Goal: Use online tool/utility

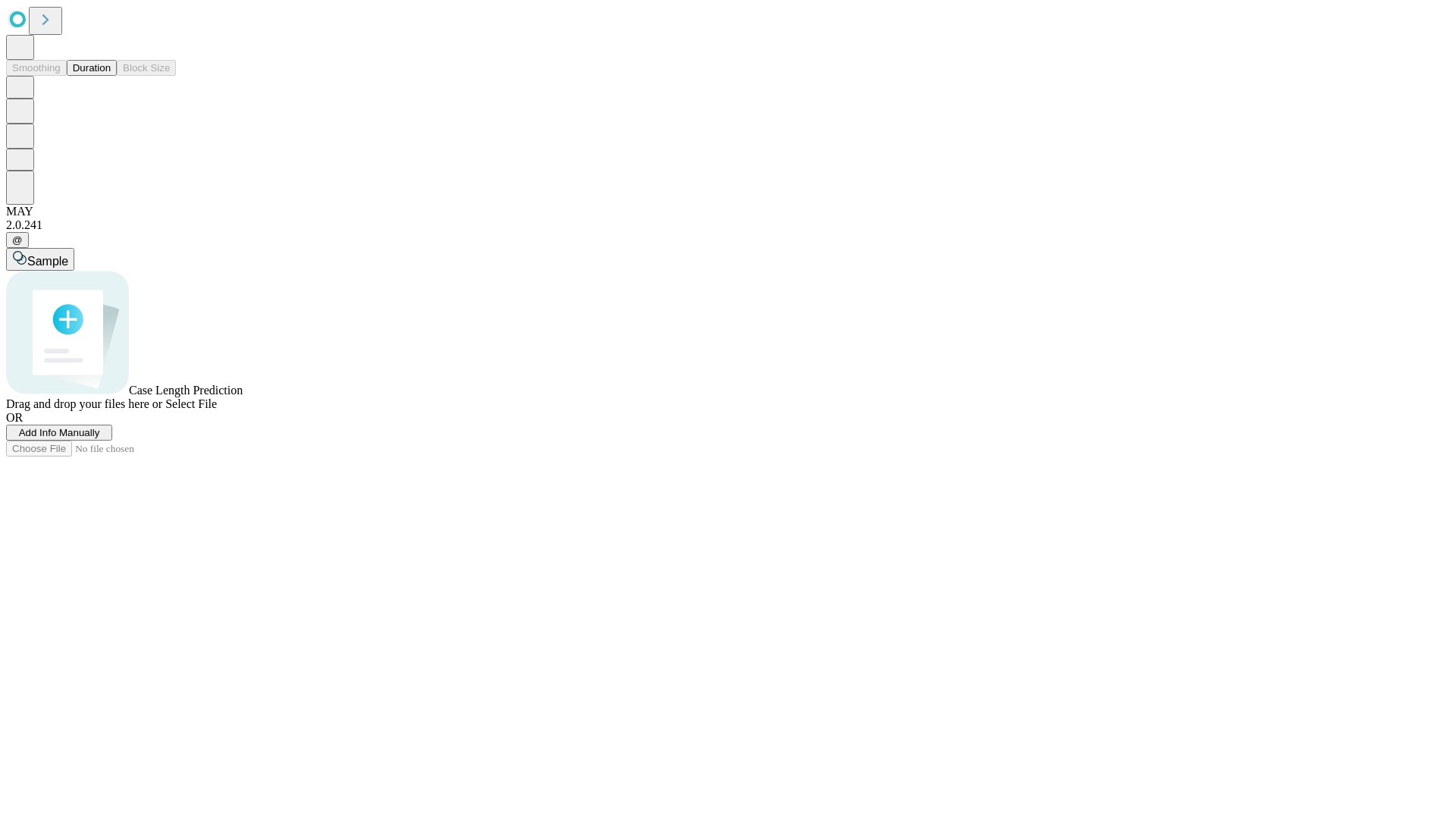
click at [110, 75] on button "Duration" at bounding box center [91, 68] width 50 height 16
click at [217, 410] on span "Select File" at bounding box center [190, 404] width 52 height 13
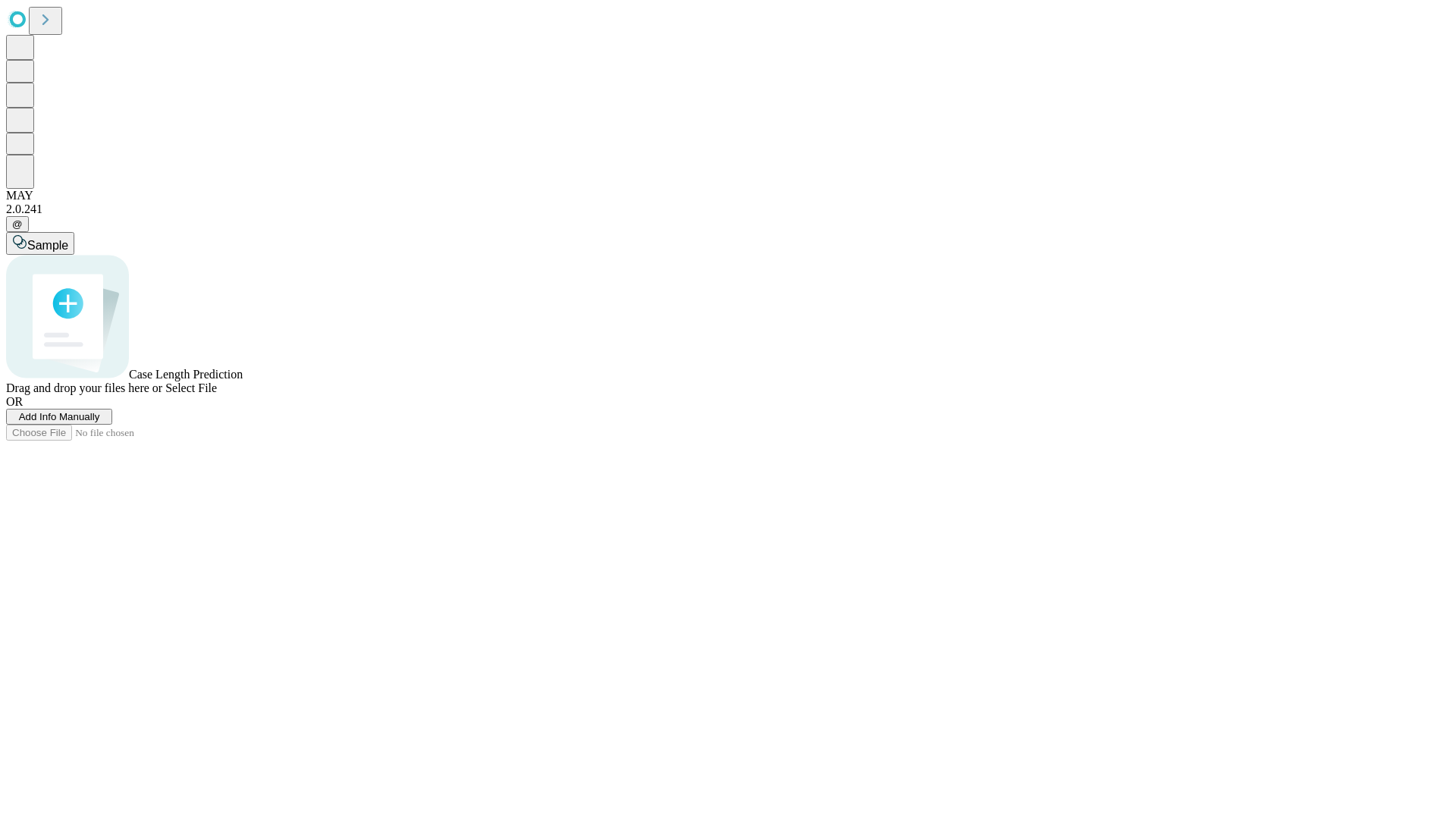
click at [217, 394] on span "Select File" at bounding box center [190, 388] width 52 height 13
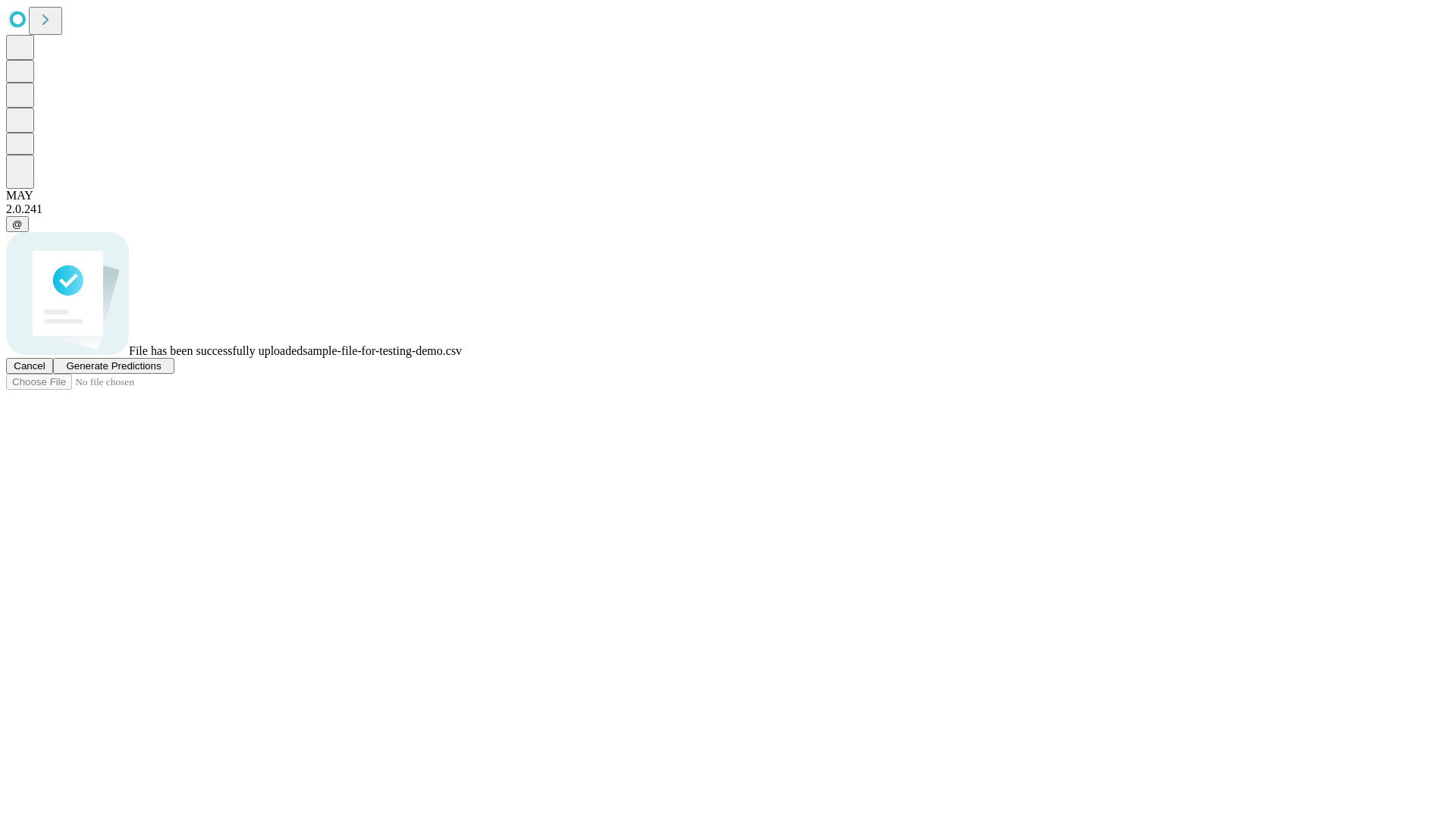
click at [161, 371] on span "Generate Predictions" at bounding box center [113, 366] width 95 height 11
